Goal: Task Accomplishment & Management: Use online tool/utility

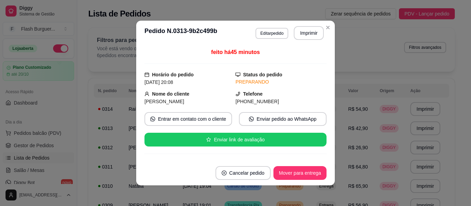
scroll to position [112, 0]
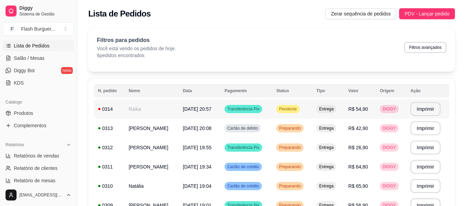
click at [288, 109] on span "Pendente" at bounding box center [287, 109] width 20 height 6
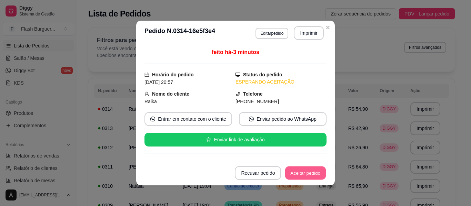
click at [298, 169] on button "Aceitar pedido" at bounding box center [305, 173] width 41 height 13
click at [298, 169] on button "Mover para preparo" at bounding box center [300, 173] width 52 height 13
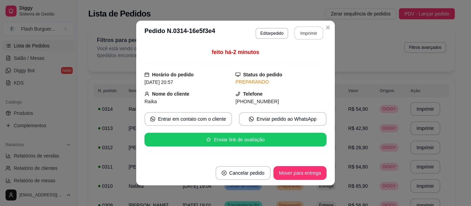
click at [308, 37] on button "Imprimir" at bounding box center [308, 33] width 29 height 13
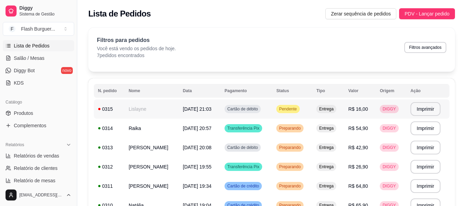
click at [290, 112] on div "Pendente" at bounding box center [287, 109] width 23 height 8
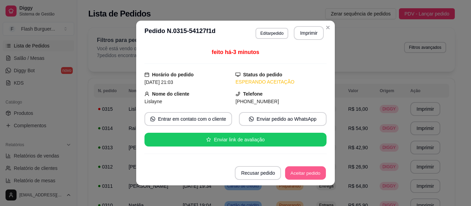
click at [304, 173] on button "Aceitar pedido" at bounding box center [305, 173] width 41 height 13
click at [304, 173] on button "Mover para preparo" at bounding box center [300, 173] width 52 height 13
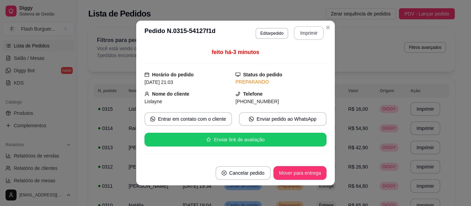
click at [303, 30] on button "Imprimir" at bounding box center [309, 33] width 30 height 14
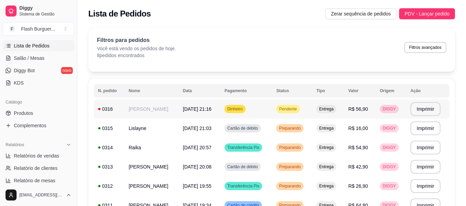
click at [286, 109] on span "Pendente" at bounding box center [287, 109] width 20 height 6
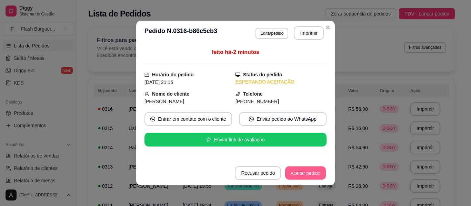
click at [300, 167] on button "Aceitar pedido" at bounding box center [305, 173] width 41 height 13
click at [300, 167] on button "Mover para preparo" at bounding box center [300, 173] width 52 height 13
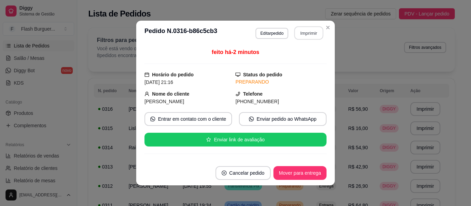
click at [294, 33] on button "Imprimir" at bounding box center [308, 33] width 29 height 13
